Goal: Task Accomplishment & Management: Use online tool/utility

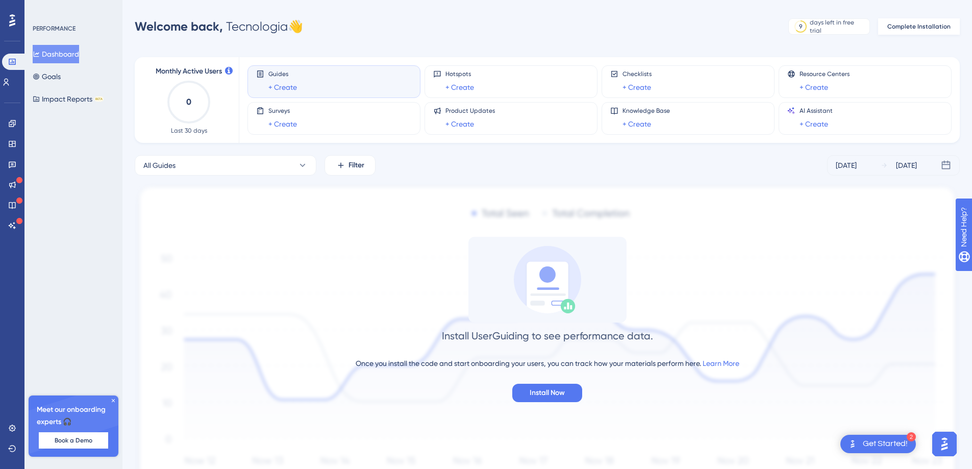
click at [900, 24] on span "Complete Installation" at bounding box center [918, 26] width 63 height 8
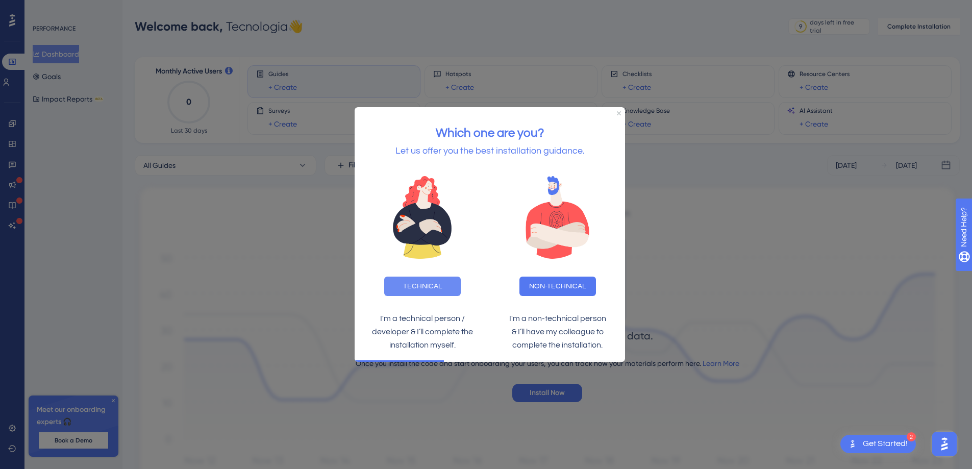
click at [438, 282] on button "TECHNICAL" at bounding box center [422, 285] width 77 height 19
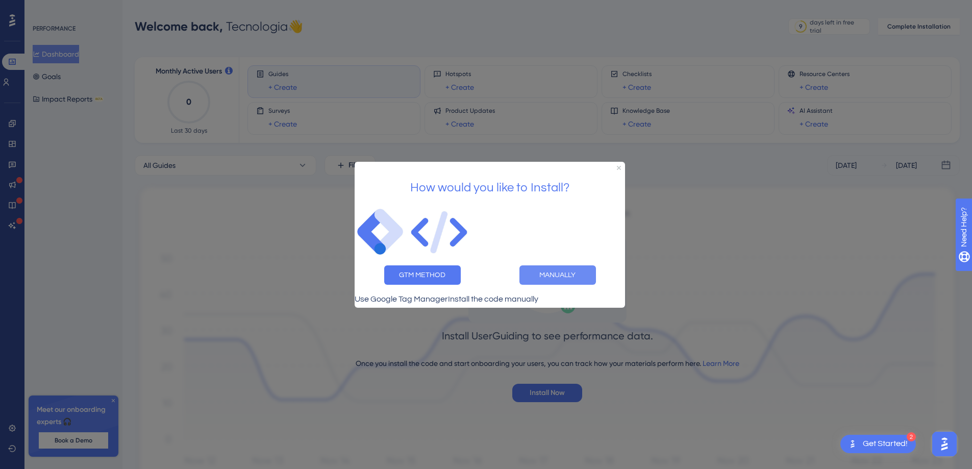
click at [550, 271] on button "MANUALLY" at bounding box center [557, 274] width 77 height 19
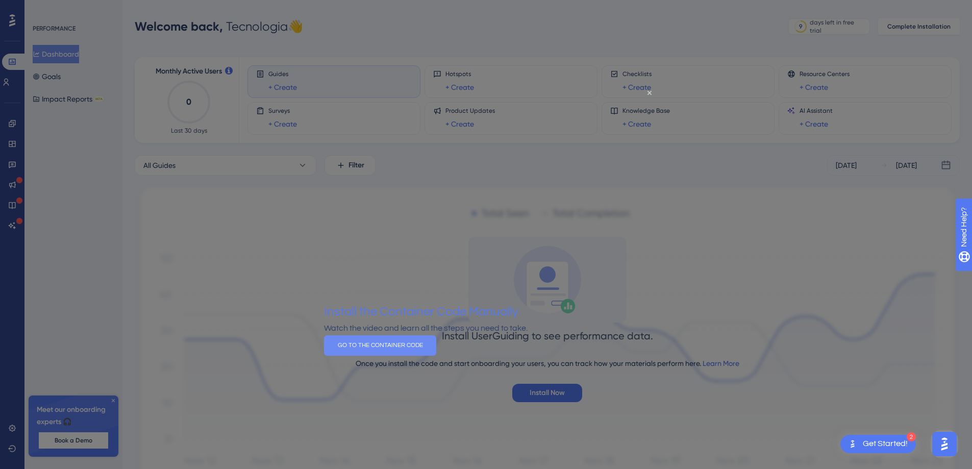
click at [436, 355] on button "GO TO THE CONTAINER CODE" at bounding box center [380, 345] width 112 height 20
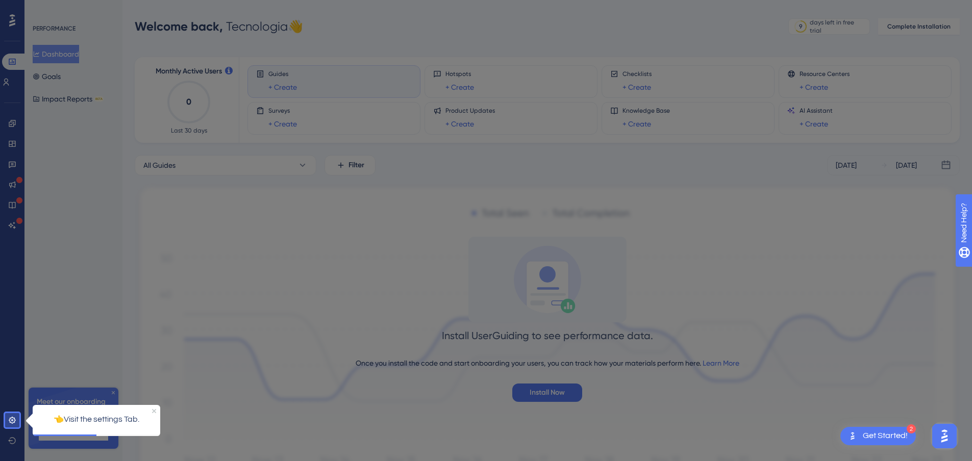
click at [11, 0] on body "2 Get Started! Performance Users Engagement Widgets Feedback Product Updates Kn…" at bounding box center [486, 0] width 972 height 0
click at [10, 417] on icon at bounding box center [12, 420] width 8 height 8
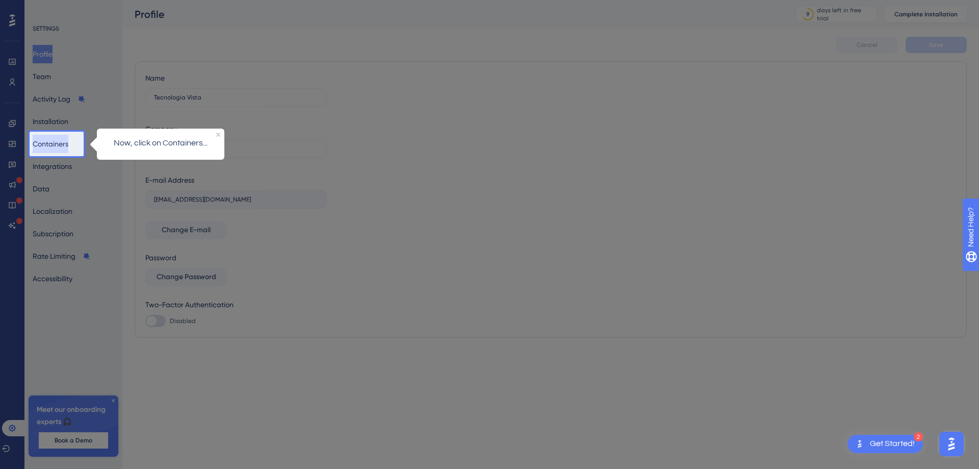
click at [52, 143] on button "Containers" at bounding box center [51, 144] width 36 height 18
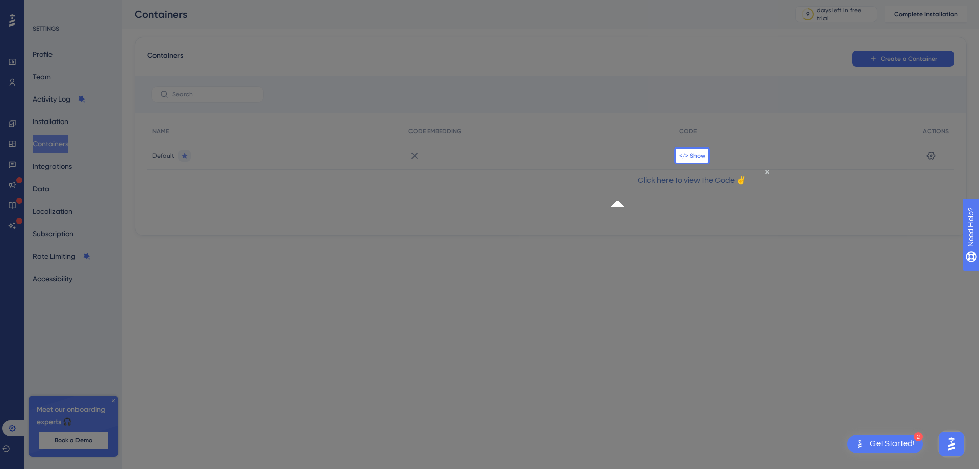
click at [690, 154] on span "</> Show" at bounding box center [692, 155] width 26 height 8
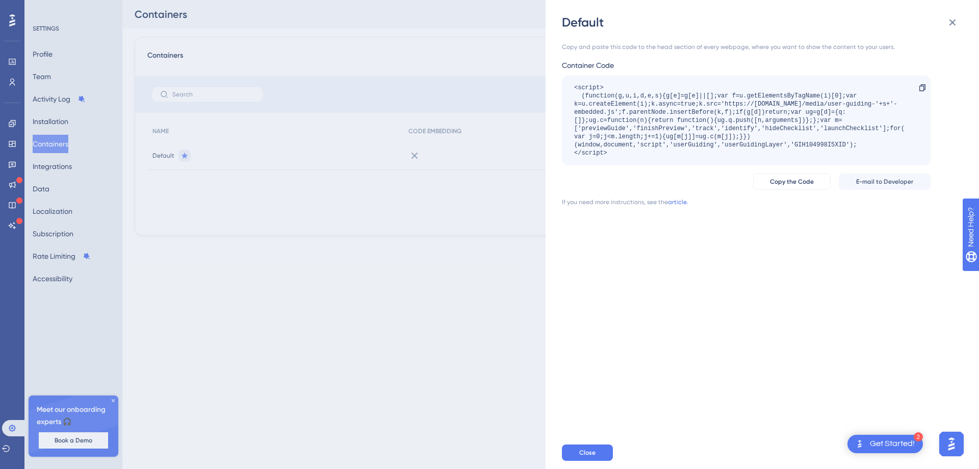
drag, startPoint x: 575, startPoint y: 123, endPoint x: 562, endPoint y: 86, distance: 39.5
click at [562, 86] on div "Default Copy and paste this code to the head section of every webpage, where yo…" at bounding box center [763, 234] width 434 height 469
click at [693, 162] on div "<script> (function(g,u,i,d,e,s){g[e]=g[e]||[];var f=u.getElementsByTagName(i)[0…" at bounding box center [746, 120] width 369 height 90
click at [669, 41] on div "Copy and paste this code to the head section of every webpage, where you want t…" at bounding box center [767, 233] width 411 height 405
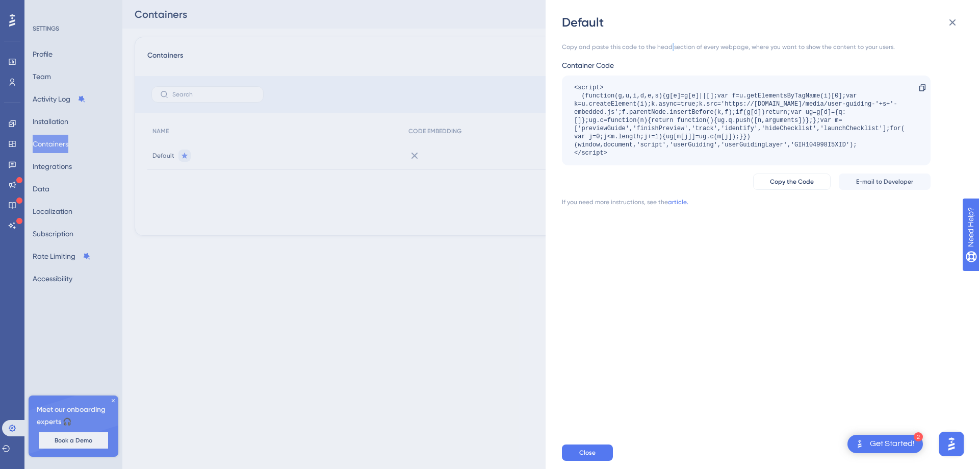
click at [669, 48] on div "Copy and paste this code to the head section of every webpage, where you want t…" at bounding box center [746, 47] width 369 height 8
click at [670, 43] on div "Copy and paste this code to the head section of every webpage, where you want t…" at bounding box center [746, 47] width 369 height 8
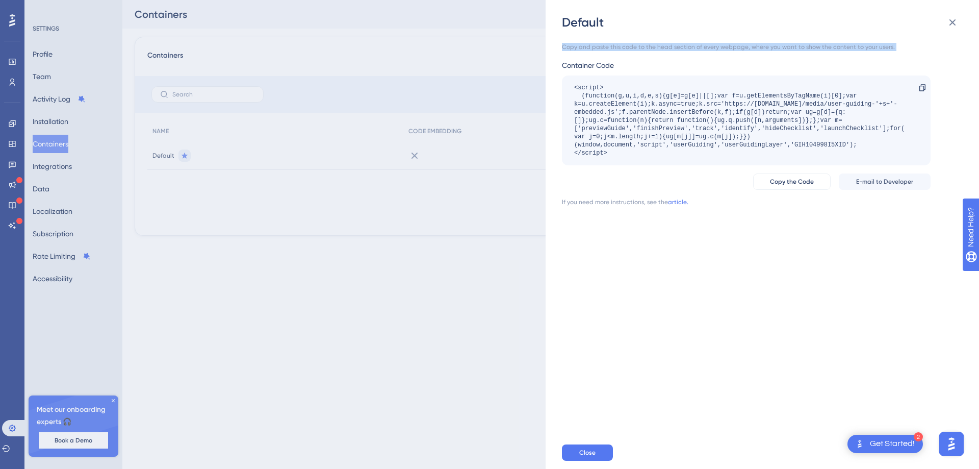
click at [670, 44] on div "Copy and paste this code to the head section of every webpage, where you want t…" at bounding box center [746, 47] width 369 height 8
drag, startPoint x: 600, startPoint y: 136, endPoint x: 567, endPoint y: 88, distance: 57.6
click at [567, 88] on div "<script> (function(g,u,i,d,e,s){g[e]=g[e]||[];var f=u.getElementsByTagName(i)[0…" at bounding box center [746, 120] width 369 height 90
click at [949, 23] on icon at bounding box center [953, 22] width 12 height 12
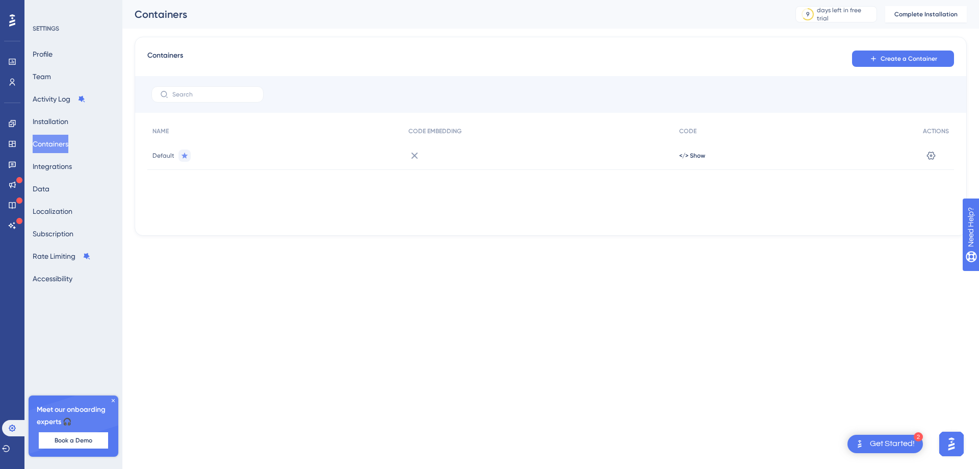
click at [10, 14] on icon at bounding box center [12, 20] width 6 height 13
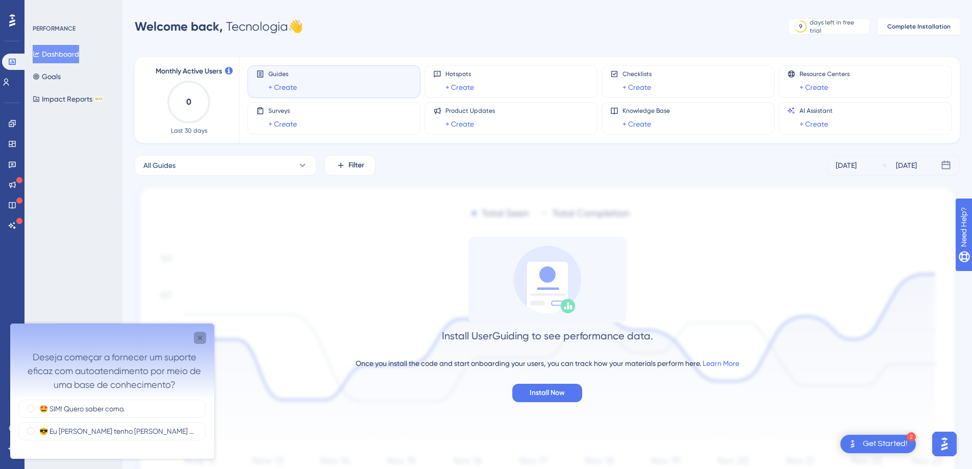
click at [202, 338] on icon "Close survey" at bounding box center [200, 338] width 8 height 8
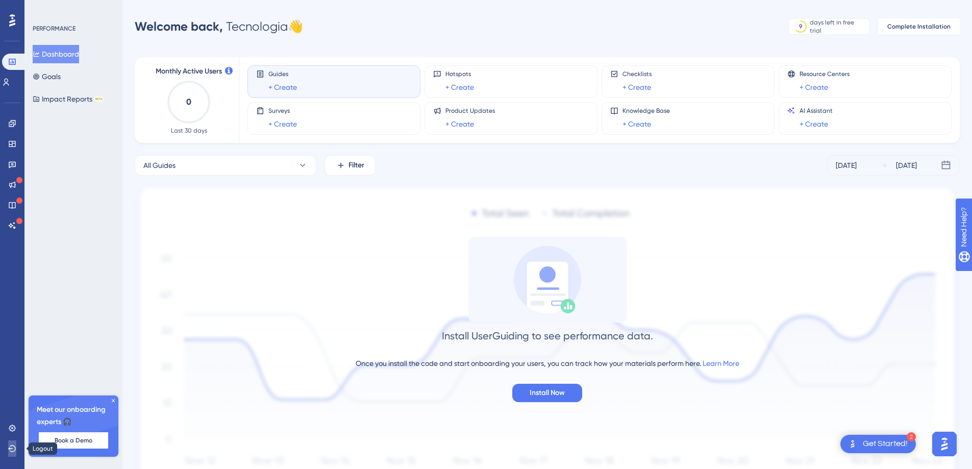
click at [14, 447] on icon at bounding box center [12, 448] width 8 height 8
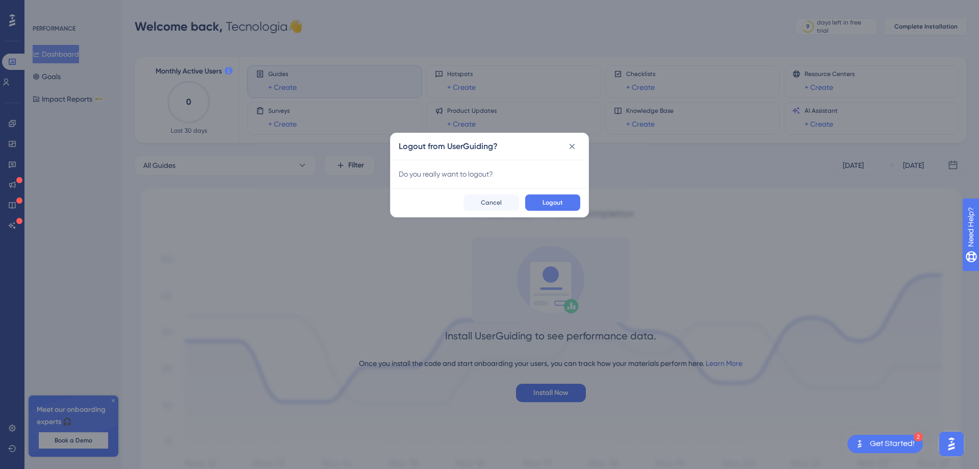
click at [540, 200] on button "Logout" at bounding box center [552, 202] width 55 height 16
